Goal: Navigation & Orientation: Find specific page/section

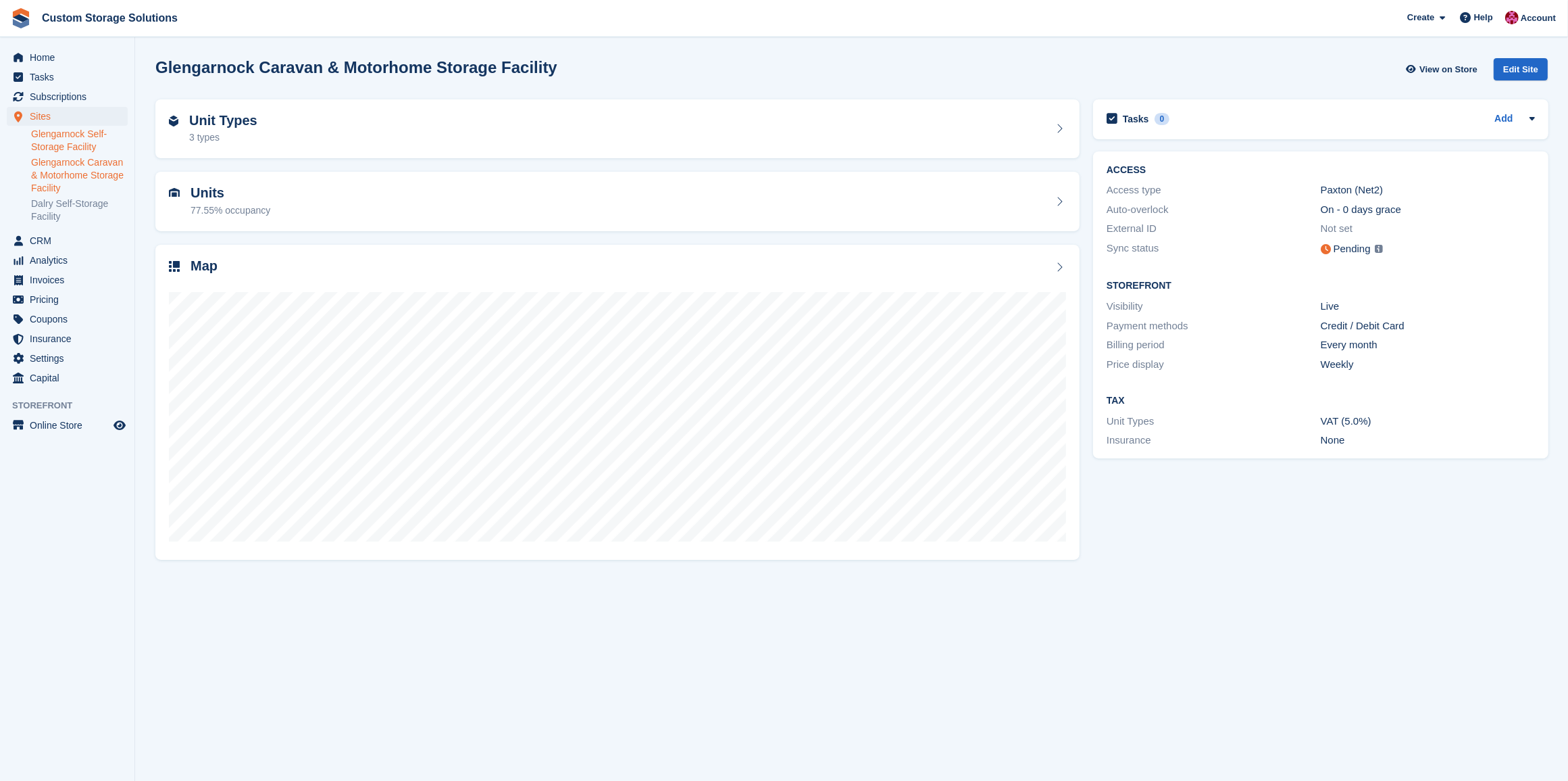
click at [68, 142] on link "Glengarnock Self-Storage Facility" at bounding box center [79, 140] width 96 height 26
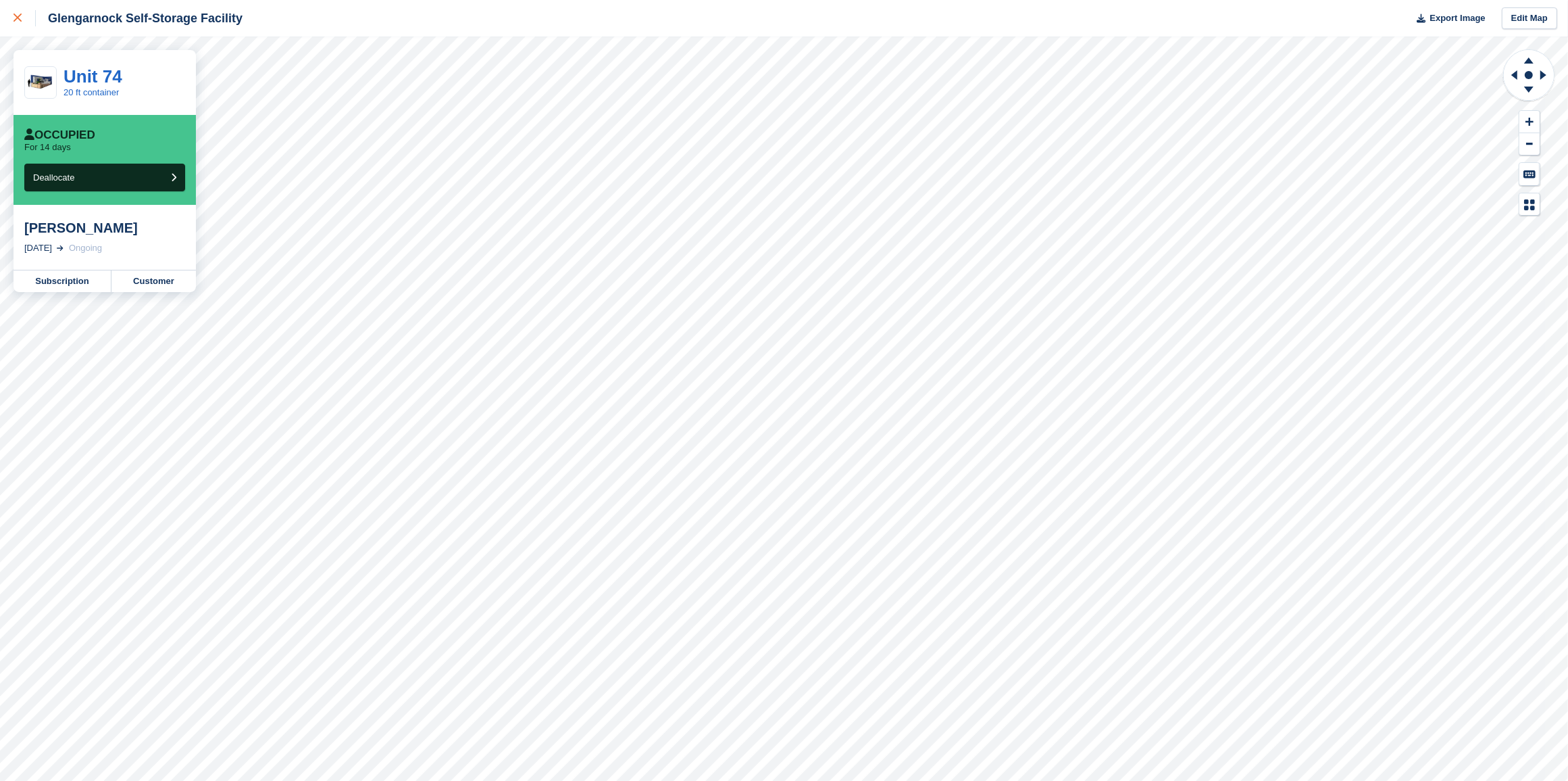
click at [24, 19] on div at bounding box center [24, 19] width 22 height 16
